Goal: Check status: Check status

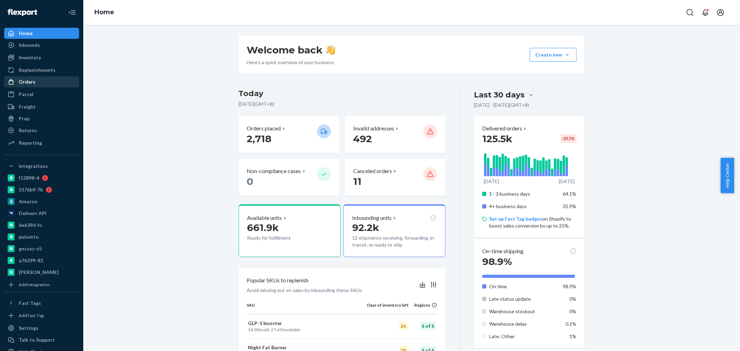
click at [27, 84] on div "Orders" at bounding box center [27, 81] width 17 height 7
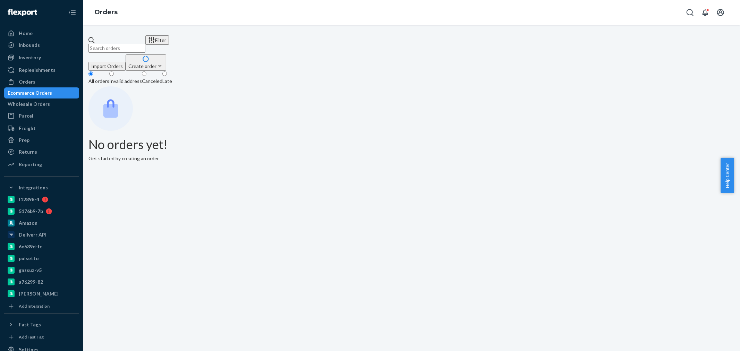
drag, startPoint x: 152, startPoint y: 42, endPoint x: 100, endPoint y: 43, distance: 52.4
click at [100, 43] on div at bounding box center [116, 45] width 57 height 16
click at [100, 44] on input "text" at bounding box center [116, 48] width 57 height 9
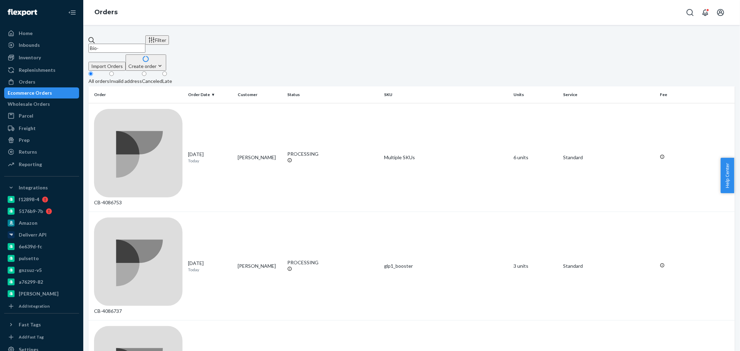
paste input "1223737"
click at [116, 44] on input "Bio- 1223737" at bounding box center [116, 48] width 57 height 9
drag, startPoint x: 153, startPoint y: 43, endPoint x: 122, endPoint y: 42, distance: 31.6
click at [122, 44] on input "Bio-1223737" at bounding box center [116, 48] width 57 height 9
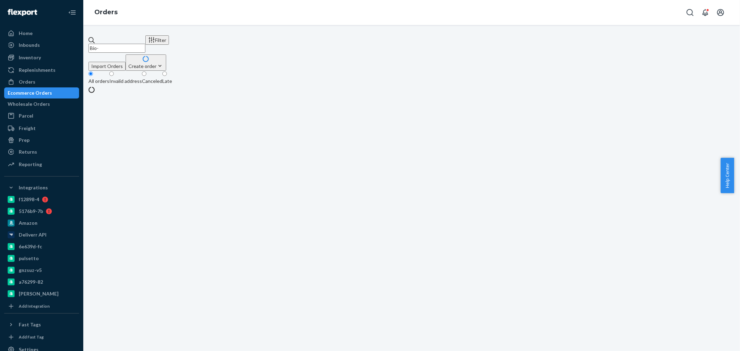
paste input "2503915"
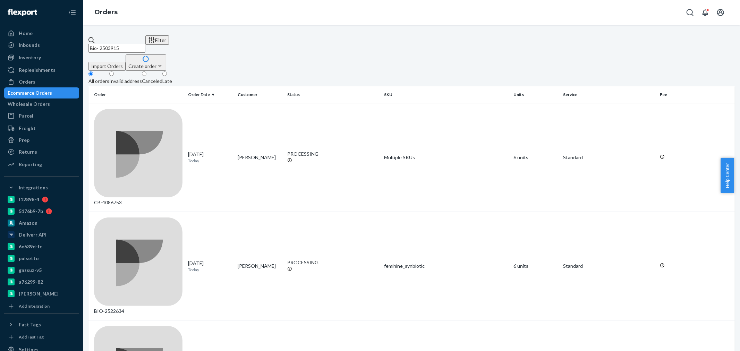
click at [114, 44] on input "Bio- 2503915" at bounding box center [116, 48] width 57 height 9
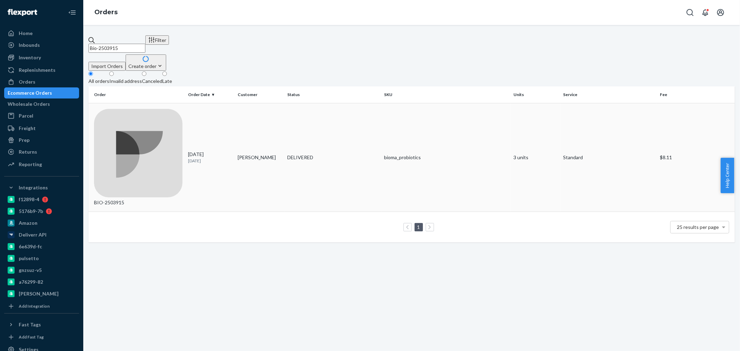
type input "Bio-2503915"
click at [163, 114] on td "BIO-2503915" at bounding box center [136, 157] width 97 height 109
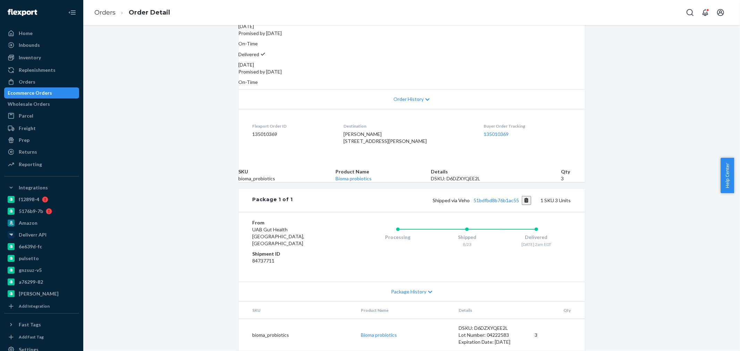
scroll to position [123, 0]
click at [32, 84] on div "Orders" at bounding box center [27, 81] width 17 height 7
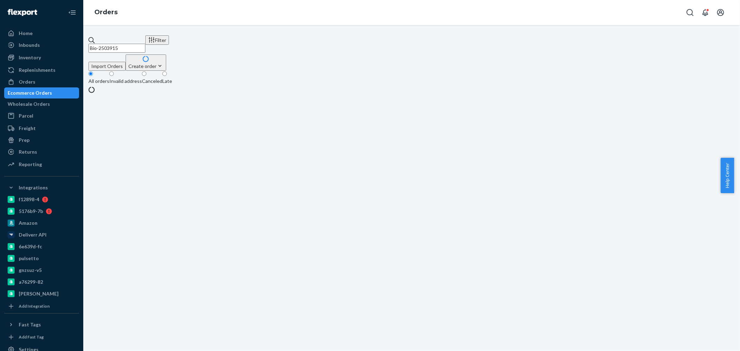
drag, startPoint x: 133, startPoint y: 41, endPoint x: 113, endPoint y: 44, distance: 20.4
click at [113, 44] on input "Bio-2503915" at bounding box center [116, 48] width 57 height 9
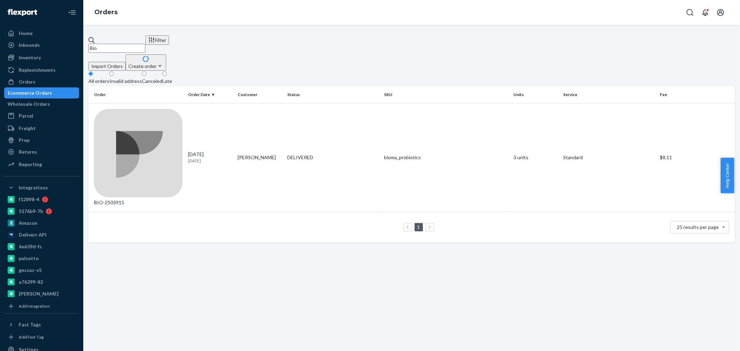
paste input "2523053"
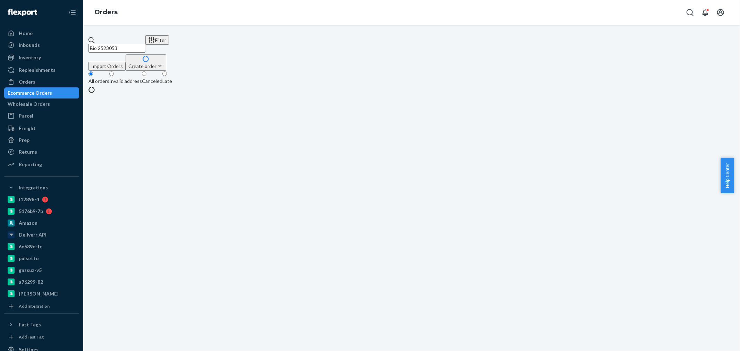
click at [113, 44] on input "Bio 2523053" at bounding box center [116, 48] width 57 height 9
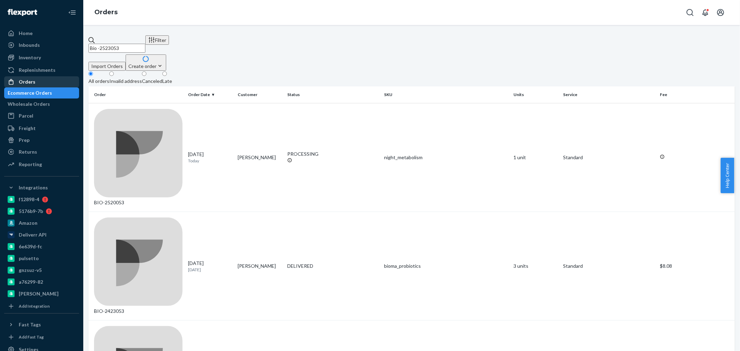
click at [26, 83] on div "Orders" at bounding box center [27, 81] width 17 height 7
drag, startPoint x: 156, startPoint y: 39, endPoint x: 116, endPoint y: 41, distance: 40.3
click at [116, 44] on input "Bio -2523053" at bounding box center [116, 48] width 57 height 9
paste input "1842946"
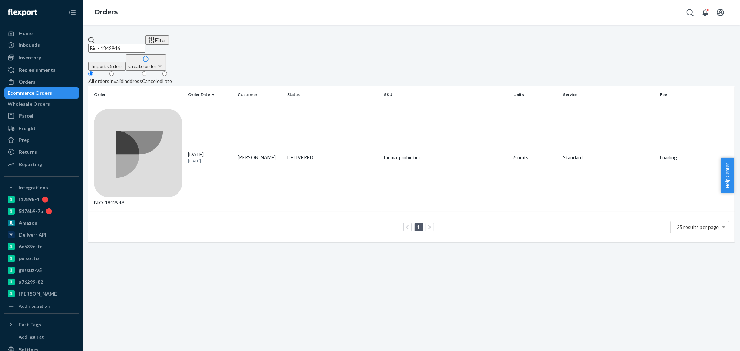
click at [115, 44] on input "Bio - 1842946" at bounding box center [116, 48] width 57 height 9
click at [115, 44] on input "Bio 1842946" at bounding box center [116, 48] width 57 height 9
type input "Bio -1842946"
click at [173, 103] on td "BIO-1842946" at bounding box center [136, 157] width 97 height 109
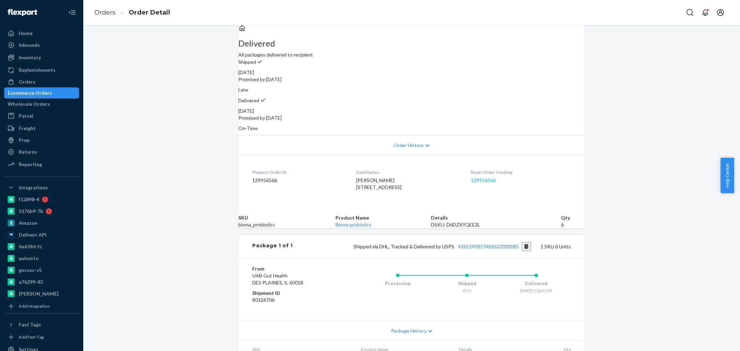
scroll to position [77, 0]
